Goal: Complete application form: Complete application form

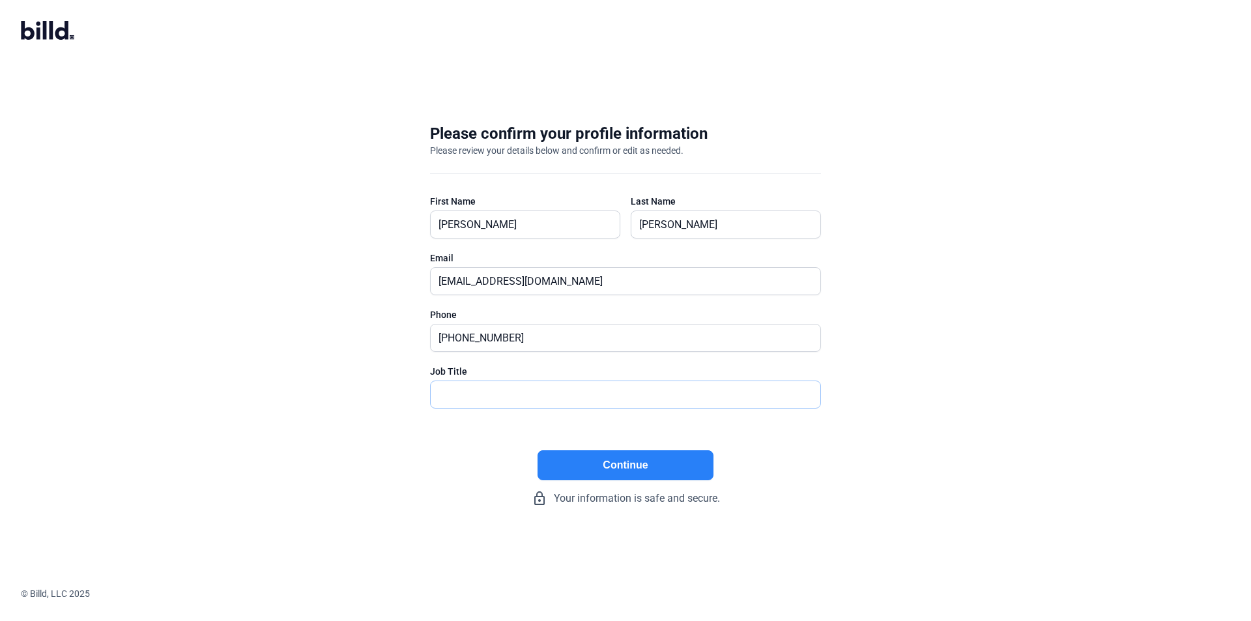
click at [528, 394] on input "text" at bounding box center [618, 394] width 375 height 27
type input "chairman"
click at [674, 465] on button "Continue" at bounding box center [626, 465] width 176 height 30
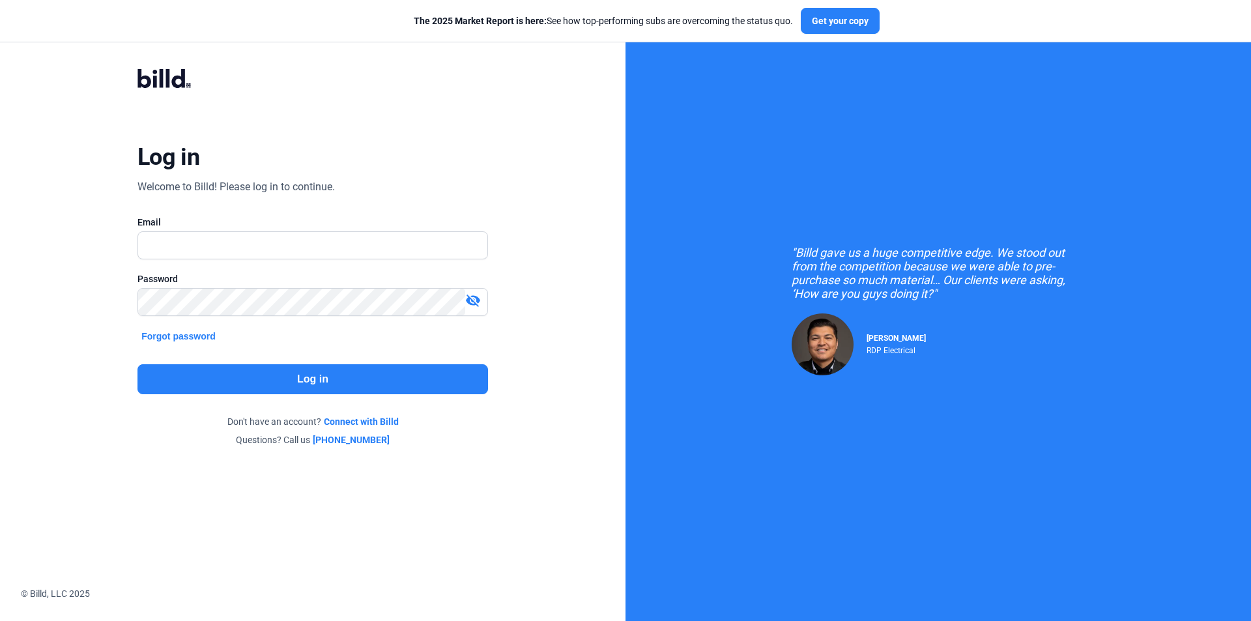
click at [311, 226] on div "Email" at bounding box center [313, 222] width 351 height 13
click at [300, 239] on input "text" at bounding box center [305, 245] width 335 height 27
click at [300, 239] on input "text" at bounding box center [312, 245] width 349 height 27
type input "[EMAIL_ADDRESS][DOMAIN_NAME]"
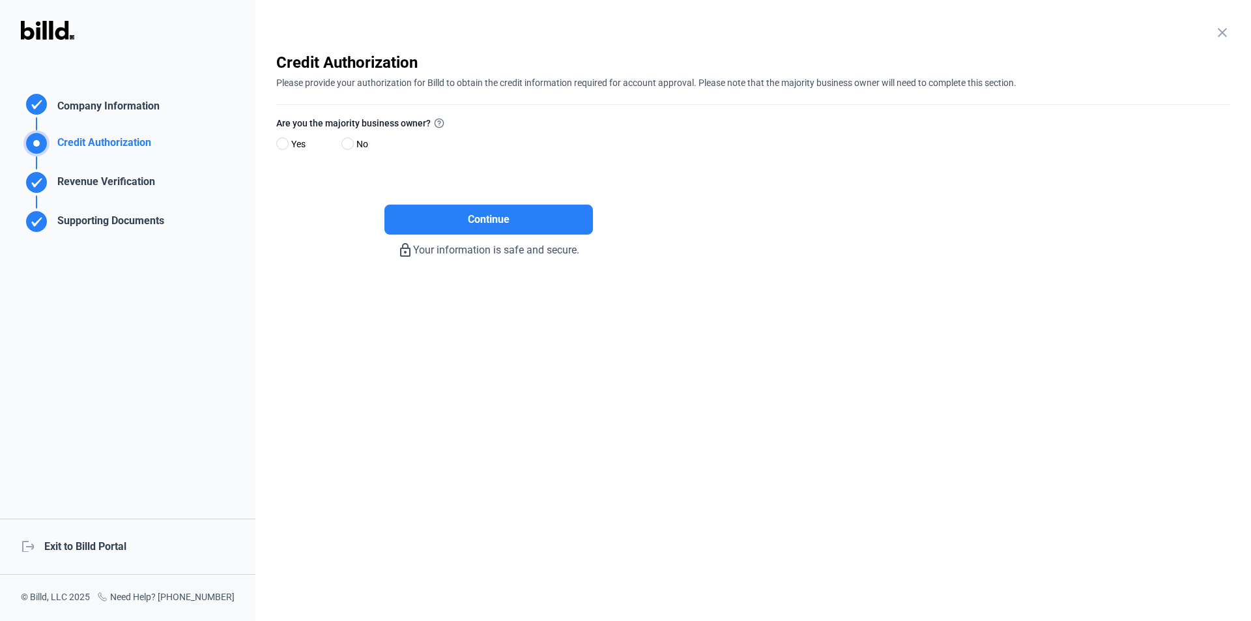
click at [353, 140] on span "No" at bounding box center [359, 144] width 17 height 16
click at [351, 140] on input "No" at bounding box center [346, 144] width 10 height 10
radio input "true"
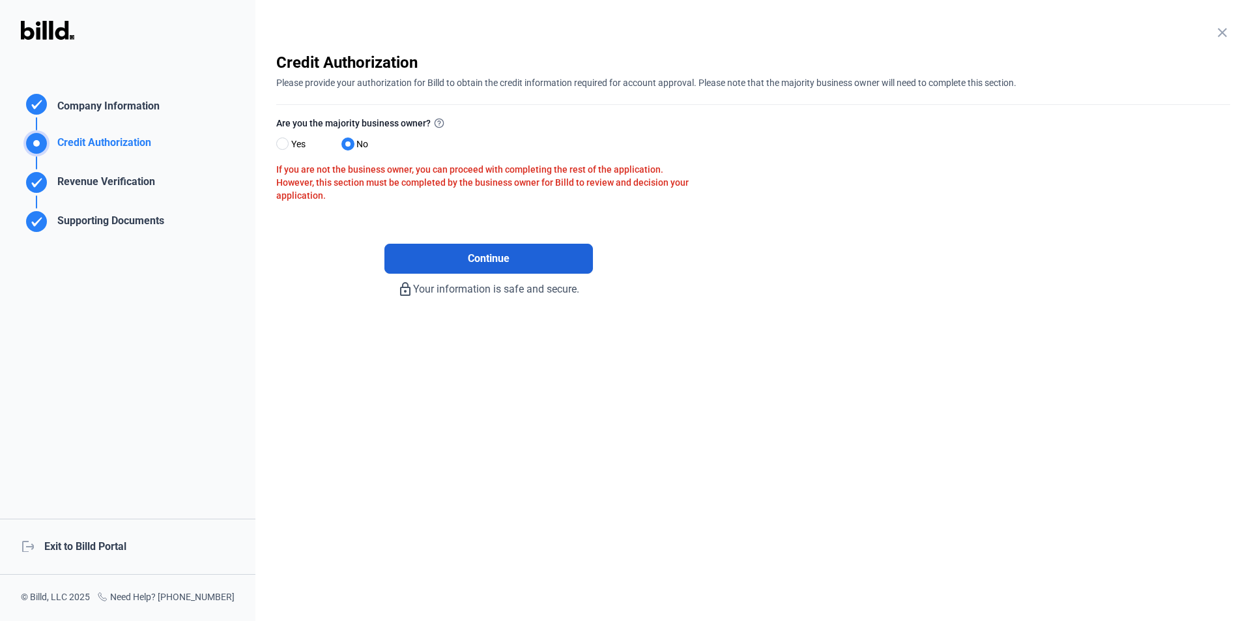
click at [421, 251] on button "Continue" at bounding box center [488, 259] width 209 height 30
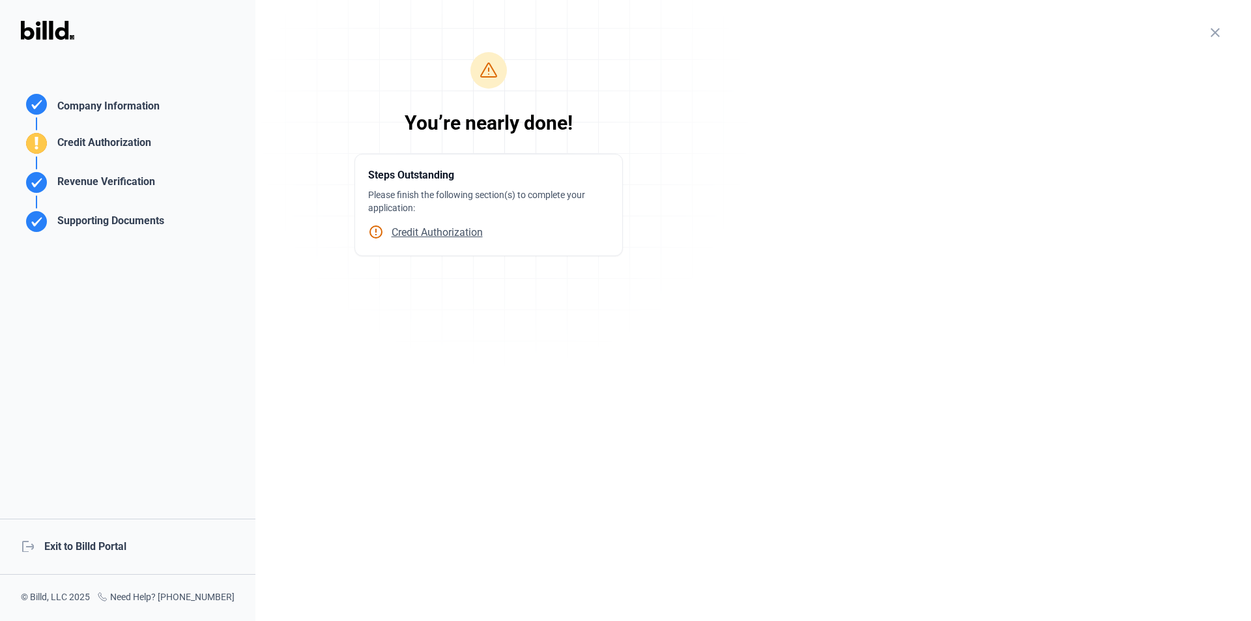
click at [420, 235] on span "Credit Authorization" at bounding box center [433, 232] width 99 height 12
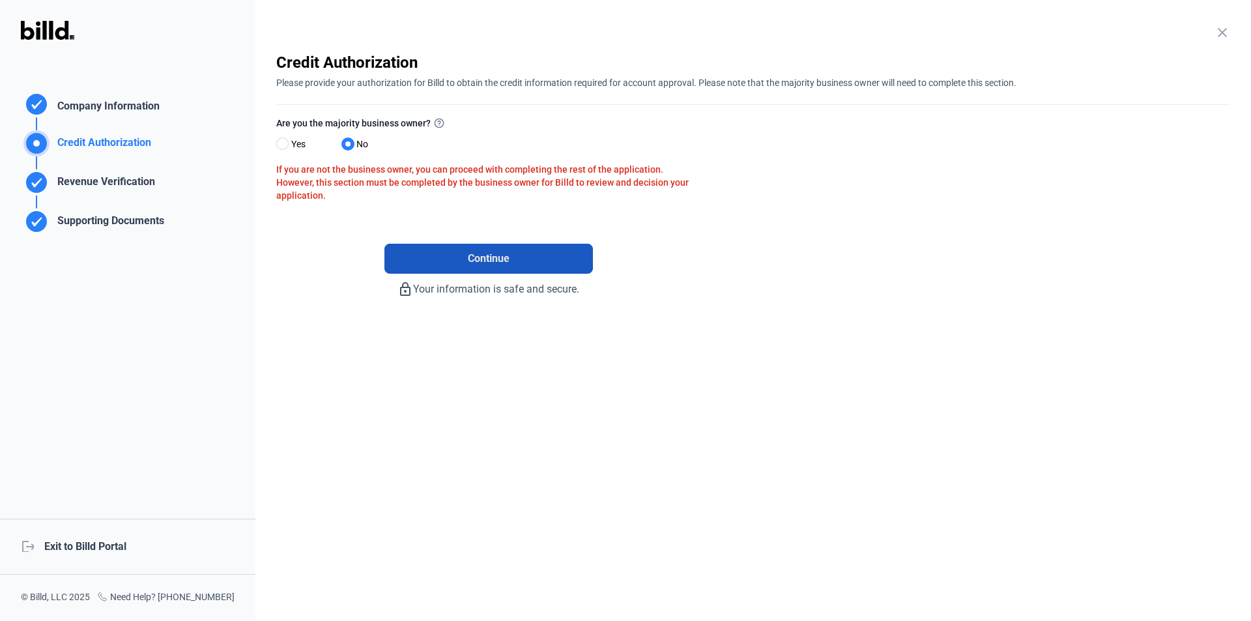
click at [431, 254] on button "Continue" at bounding box center [488, 259] width 209 height 30
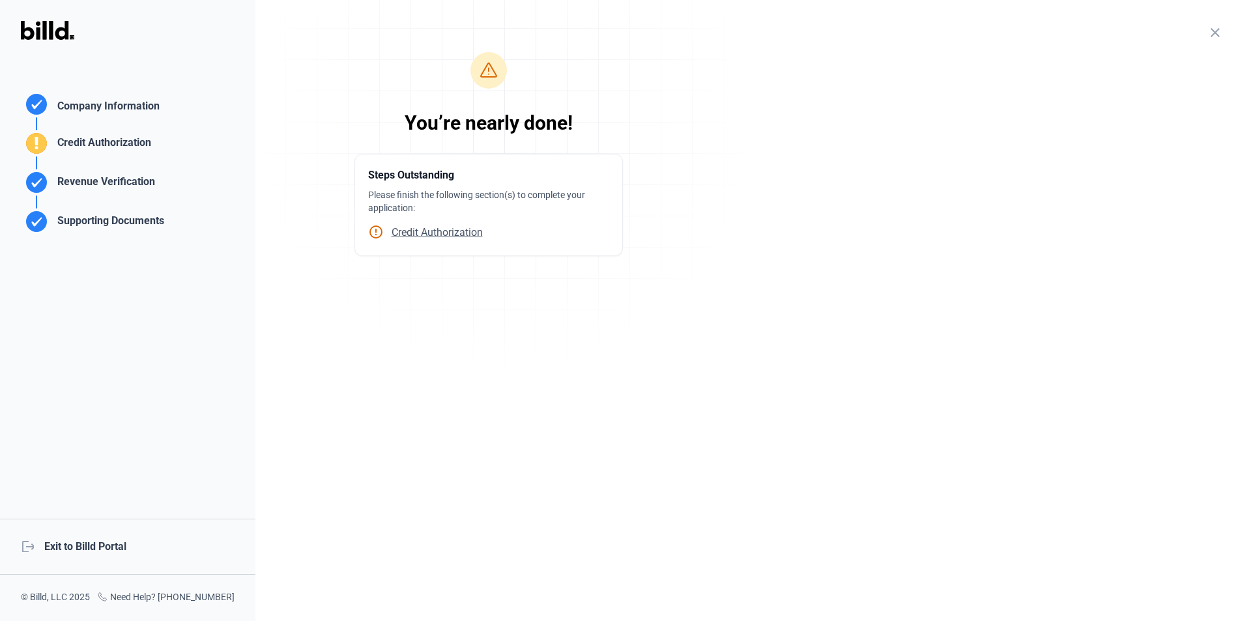
click at [461, 233] on span "Credit Authorization" at bounding box center [433, 232] width 99 height 12
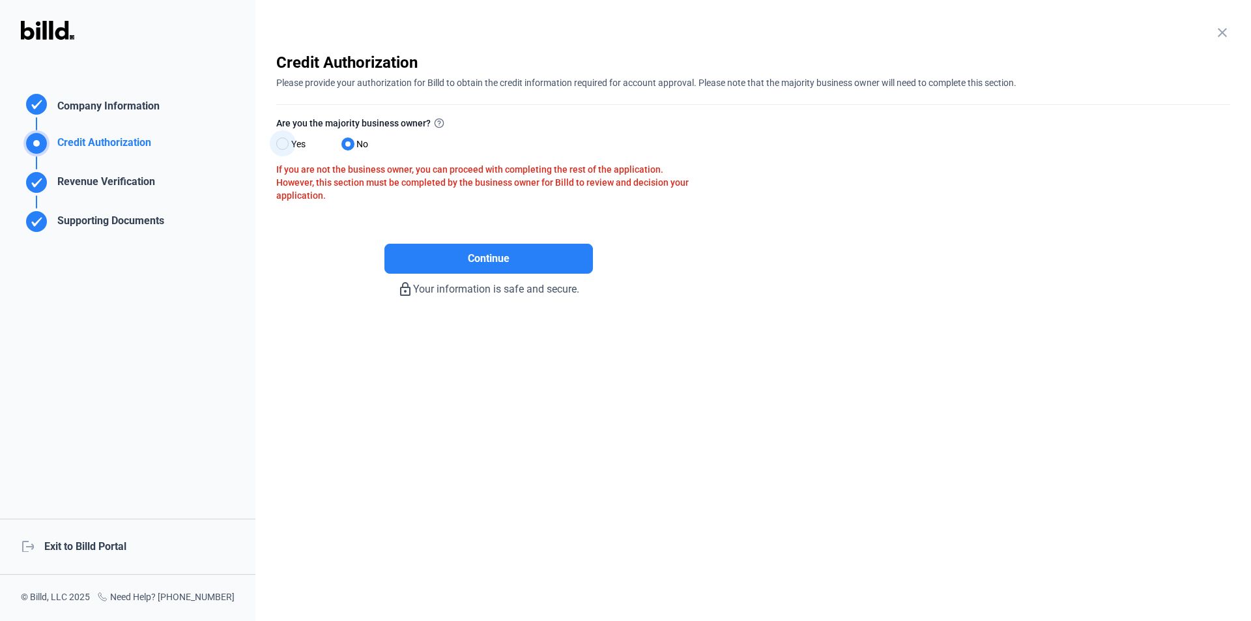
click at [304, 138] on span "Yes" at bounding box center [296, 144] width 20 height 16
click at [286, 139] on input "Yes" at bounding box center [281, 144] width 10 height 10
radio input "true"
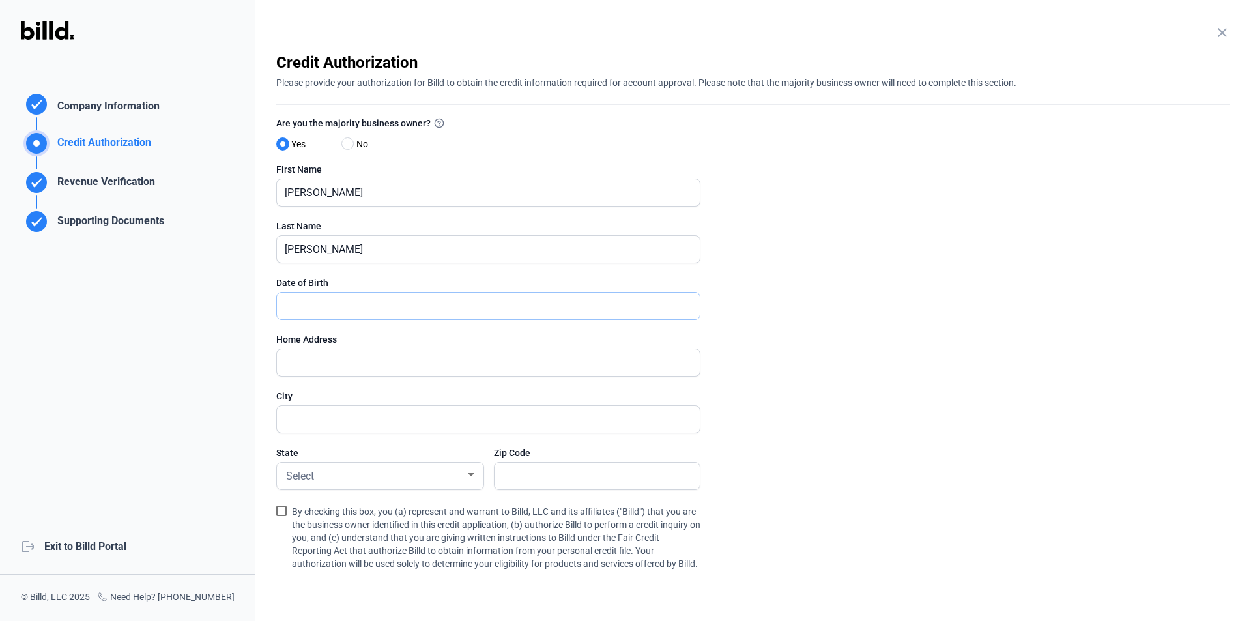
click at [442, 299] on input "text" at bounding box center [481, 306] width 409 height 27
click at [442, 299] on input "text" at bounding box center [488, 306] width 423 height 27
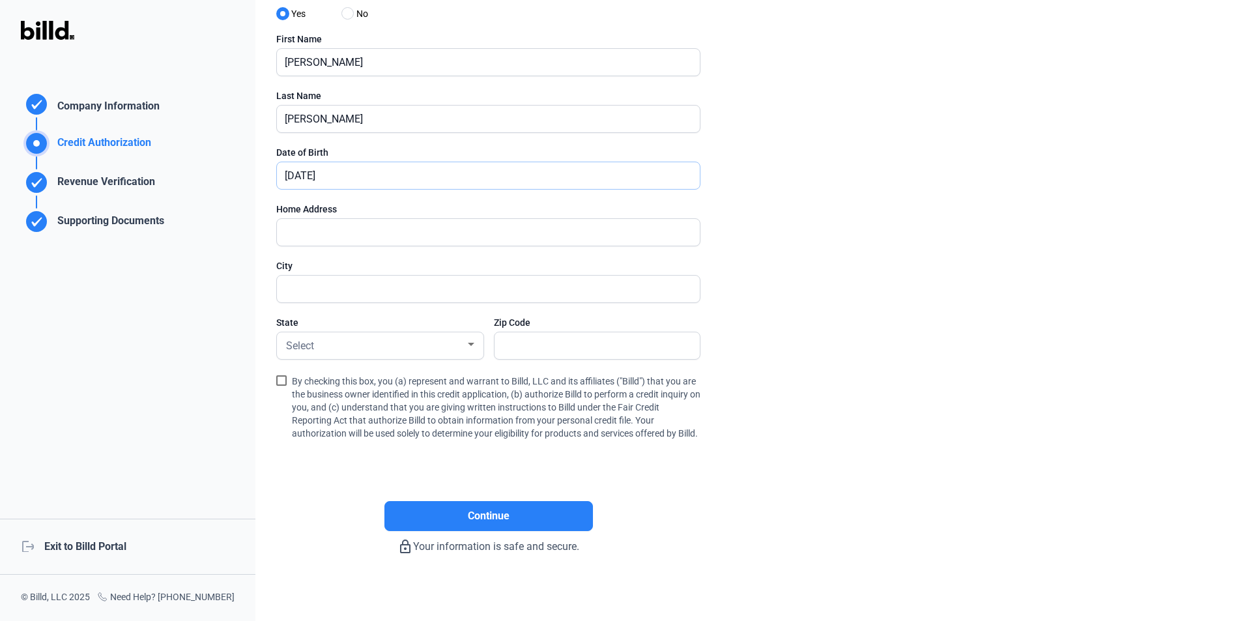
type input "[DATE]"
click at [382, 236] on input "text" at bounding box center [488, 232] width 423 height 27
click at [382, 235] on input "text" at bounding box center [488, 232] width 423 height 27
type input "[STREET_ADDRESS]"
type input "[US_STATE]"
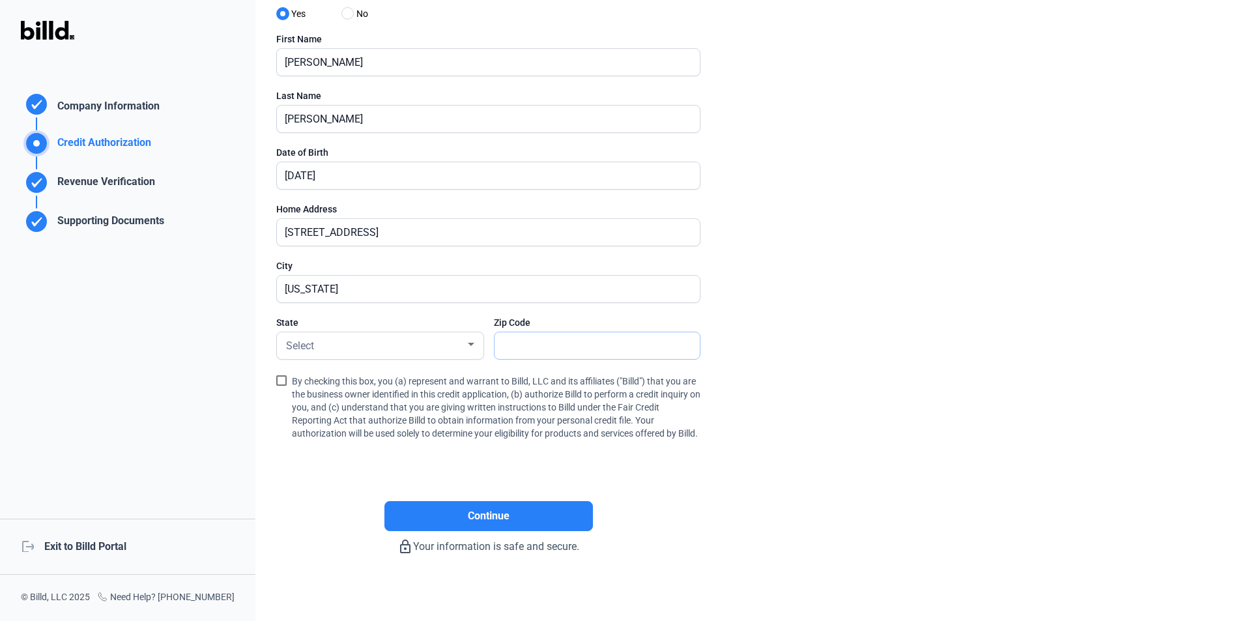
type input "10075"
click at [408, 340] on div "Select" at bounding box center [374, 345] width 182 height 18
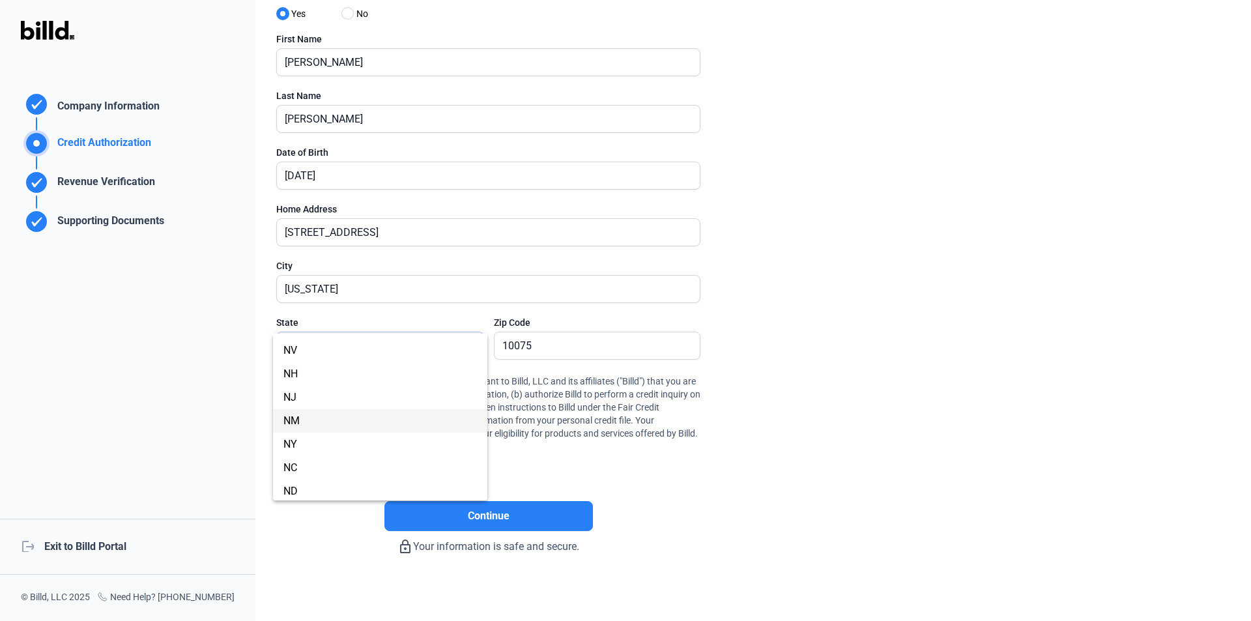
scroll to position [717, 0]
click at [331, 377] on span "NY" at bounding box center [380, 379] width 194 height 23
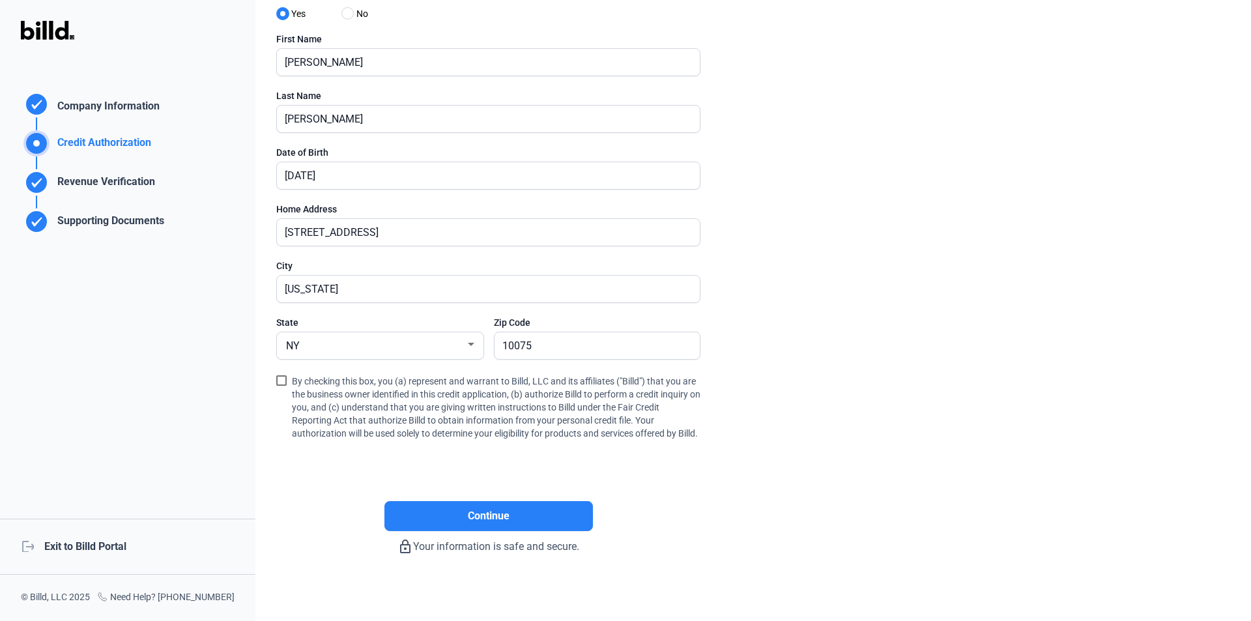
click at [282, 379] on span at bounding box center [281, 380] width 10 height 10
click at [0, 0] on input "By checking this box, you (a) represent and warrant to Billd, LLC and its affil…" at bounding box center [0, 0] width 0 height 0
click at [428, 519] on button "Continue" at bounding box center [488, 516] width 209 height 30
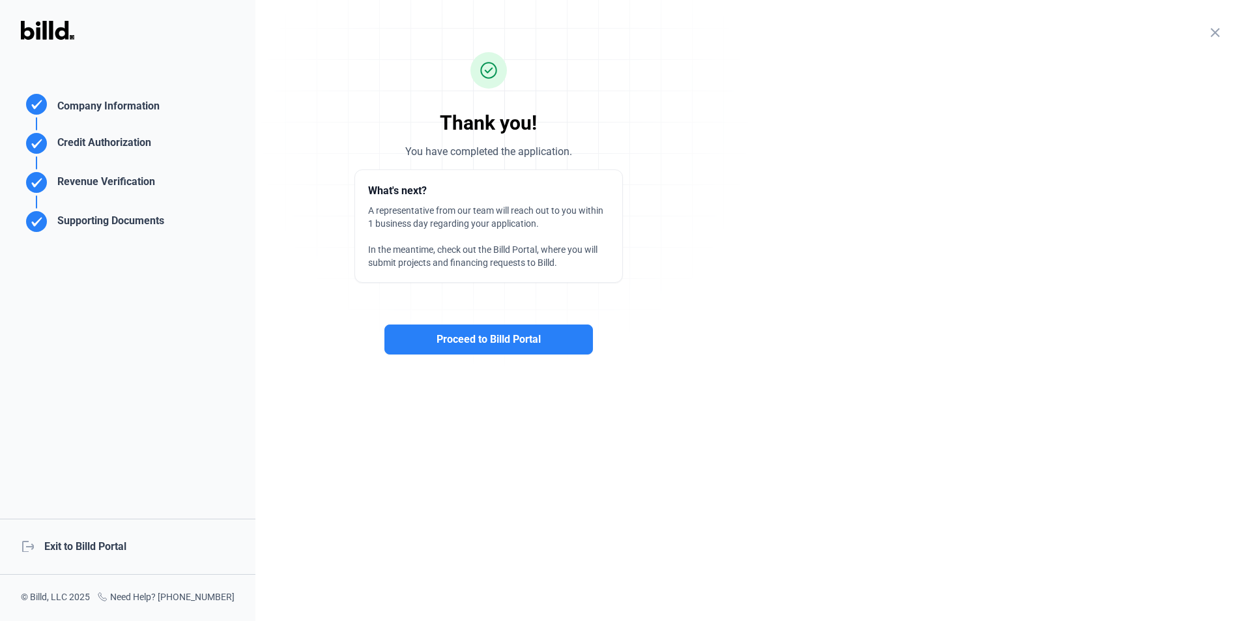
scroll to position [0, 0]
click at [445, 344] on span "Proceed to Billd Portal" at bounding box center [489, 340] width 104 height 16
